Goal: Information Seeking & Learning: Learn about a topic

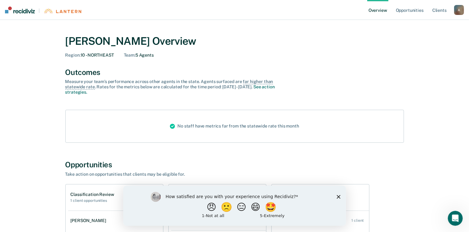
click at [338, 196] on icon "Close survey" at bounding box center [339, 197] width 4 height 4
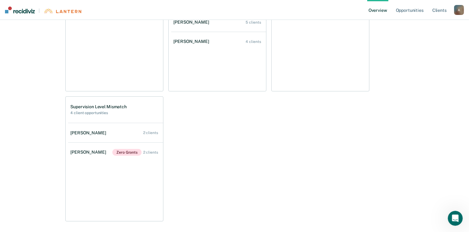
scroll to position [187, 0]
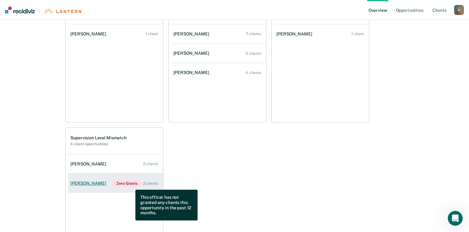
click at [131, 185] on span "Zero Grants" at bounding box center [126, 183] width 29 height 7
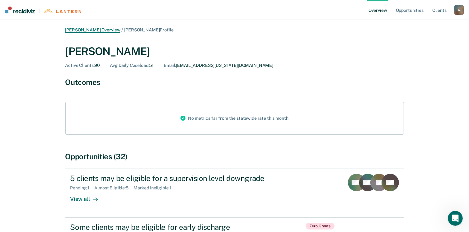
click at [97, 31] on link "[PERSON_NAME] Overview" at bounding box center [92, 29] width 55 height 5
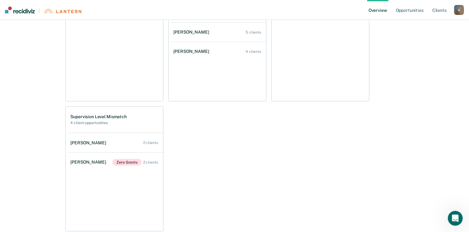
scroll to position [218, 0]
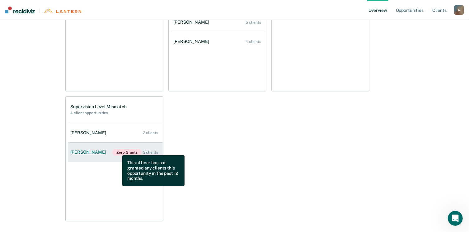
click at [118, 151] on span "Zero Grants" at bounding box center [126, 152] width 29 height 7
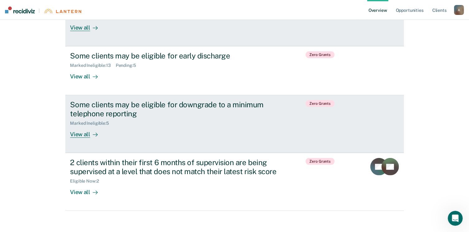
scroll to position [182, 0]
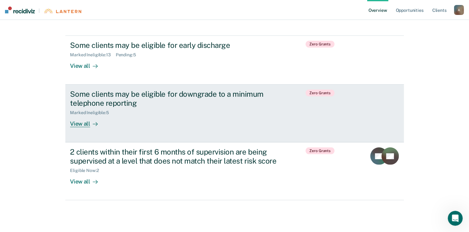
click at [117, 110] on div "Marked Ineligible : 5" at bounding box center [179, 112] width 219 height 8
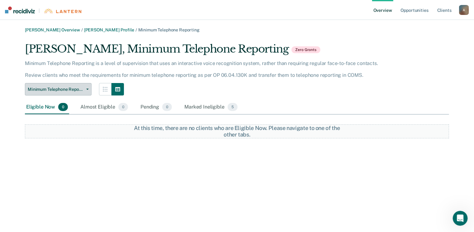
click at [86, 90] on icon "button" at bounding box center [87, 89] width 2 height 1
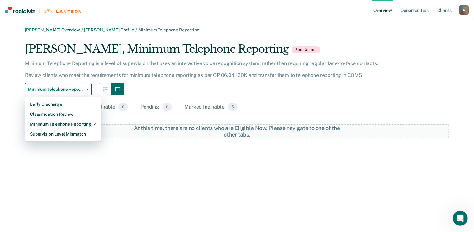
click at [190, 87] on div "Minimum Telephone Reporting Early Discharge Classification Review Minimum Telep…" at bounding box center [203, 89] width 356 height 12
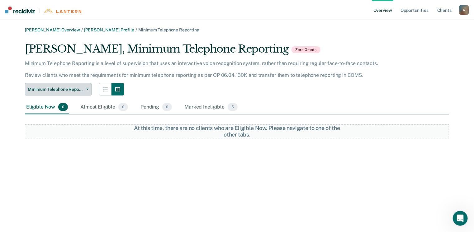
click at [87, 90] on icon "button" at bounding box center [87, 89] width 2 height 1
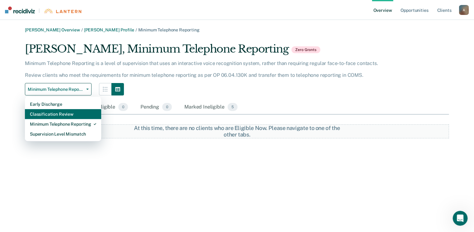
drag, startPoint x: 83, startPoint y: 118, endPoint x: 96, endPoint y: 108, distance: 16.6
click at [83, 118] on div "Classification Review" at bounding box center [63, 114] width 66 height 10
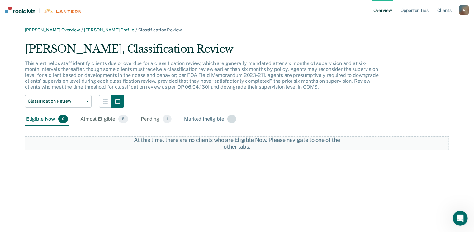
click at [228, 118] on span "1" at bounding box center [231, 119] width 9 height 8
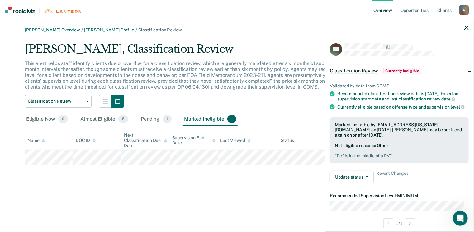
click at [273, 128] on div "[PERSON_NAME], Classification Review This alert helps staff identify clients du…" at bounding box center [237, 104] width 424 height 123
click at [467, 26] on icon "button" at bounding box center [466, 28] width 4 height 4
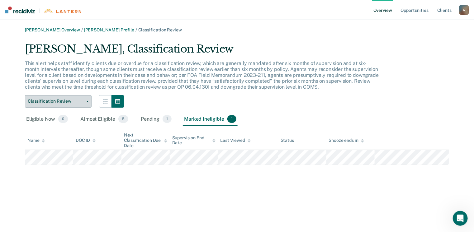
click at [87, 101] on icon "button" at bounding box center [87, 101] width 2 height 1
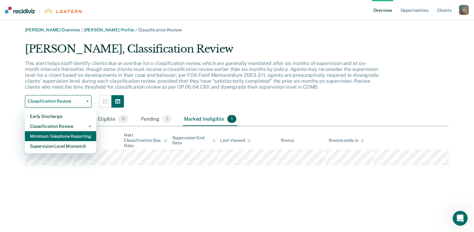
click at [79, 136] on div "Minimum Telephone Reporting" at bounding box center [60, 136] width 61 height 10
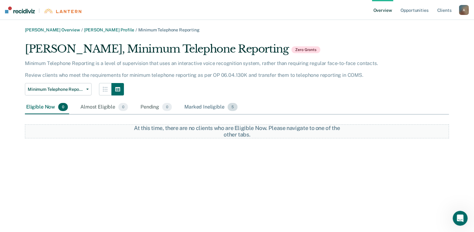
click at [233, 106] on span "5" at bounding box center [233, 107] width 10 height 8
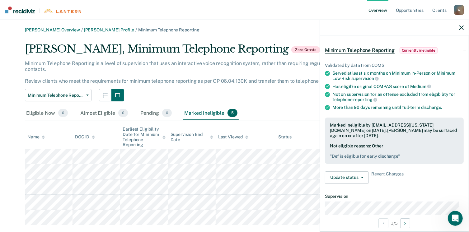
scroll to position [0, 0]
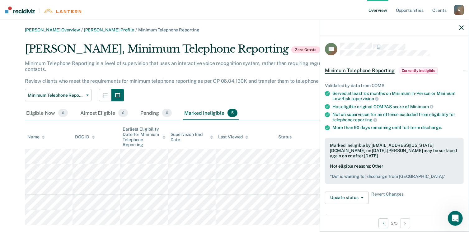
click at [461, 28] on icon "button" at bounding box center [462, 28] width 4 height 4
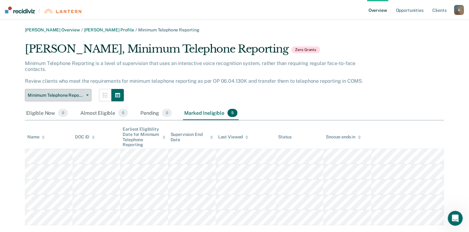
click at [87, 89] on button "Minimum Telephone Reporting" at bounding box center [58, 95] width 67 height 12
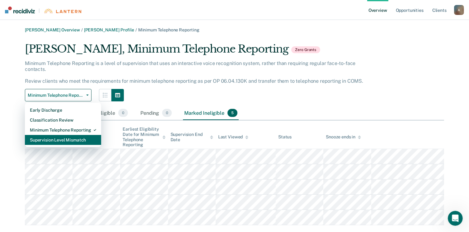
click at [74, 136] on div "Supervision Level Mismatch" at bounding box center [63, 140] width 66 height 10
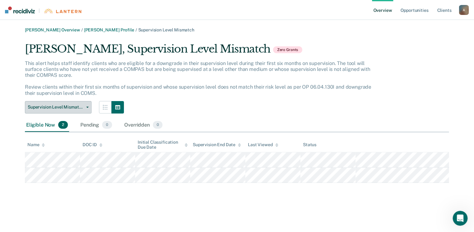
click at [87, 107] on icon "button" at bounding box center [87, 107] width 2 height 1
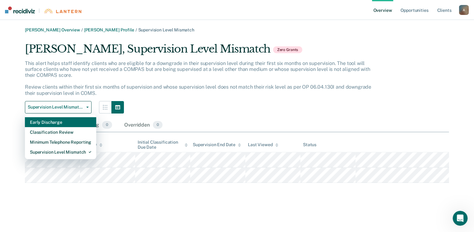
click at [68, 122] on div "Early Discharge" at bounding box center [60, 122] width 61 height 10
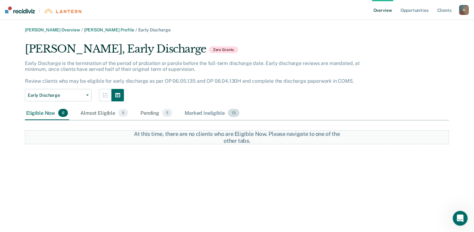
click at [234, 114] on span "13" at bounding box center [234, 113] width 12 height 8
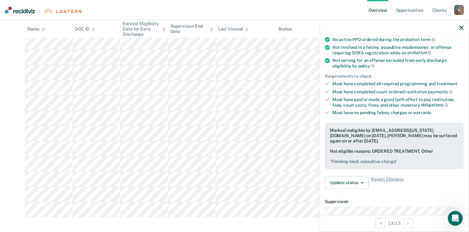
scroll to position [130, 0]
click at [463, 29] on icon "button" at bounding box center [462, 28] width 4 height 4
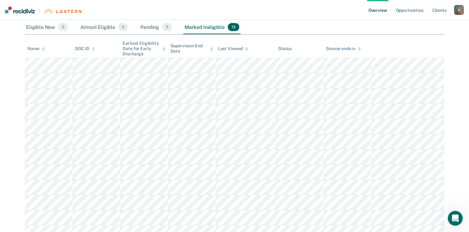
scroll to position [0, 0]
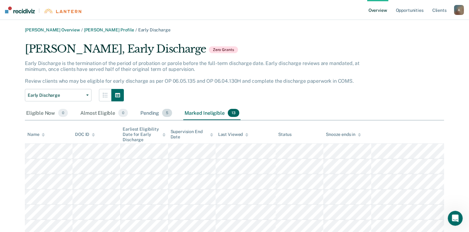
click at [168, 114] on span "5" at bounding box center [167, 113] width 10 height 8
